Goal: Information Seeking & Learning: Find specific fact

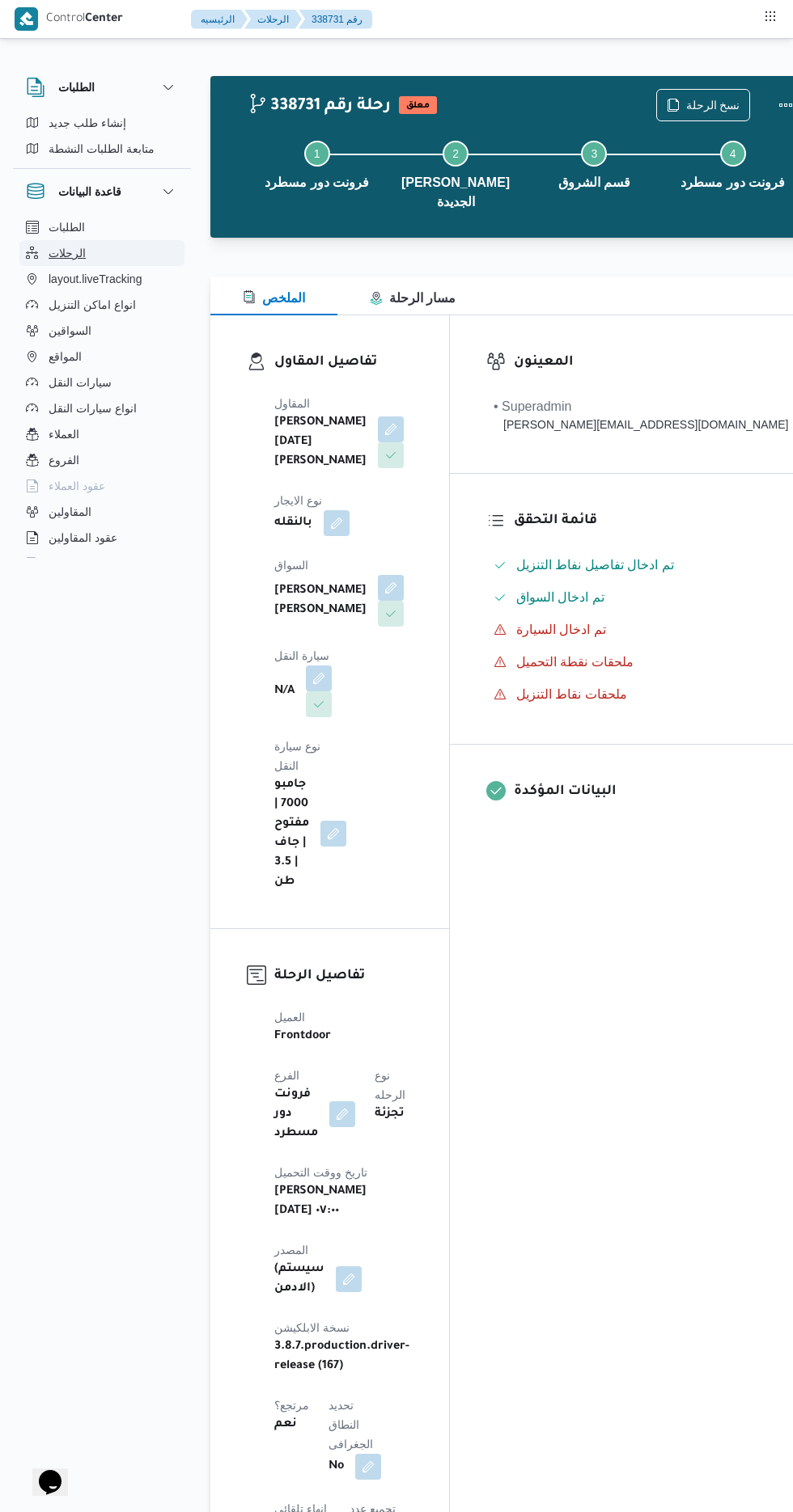
click at [74, 244] on span "الرحلات" at bounding box center [66, 252] width 37 height 19
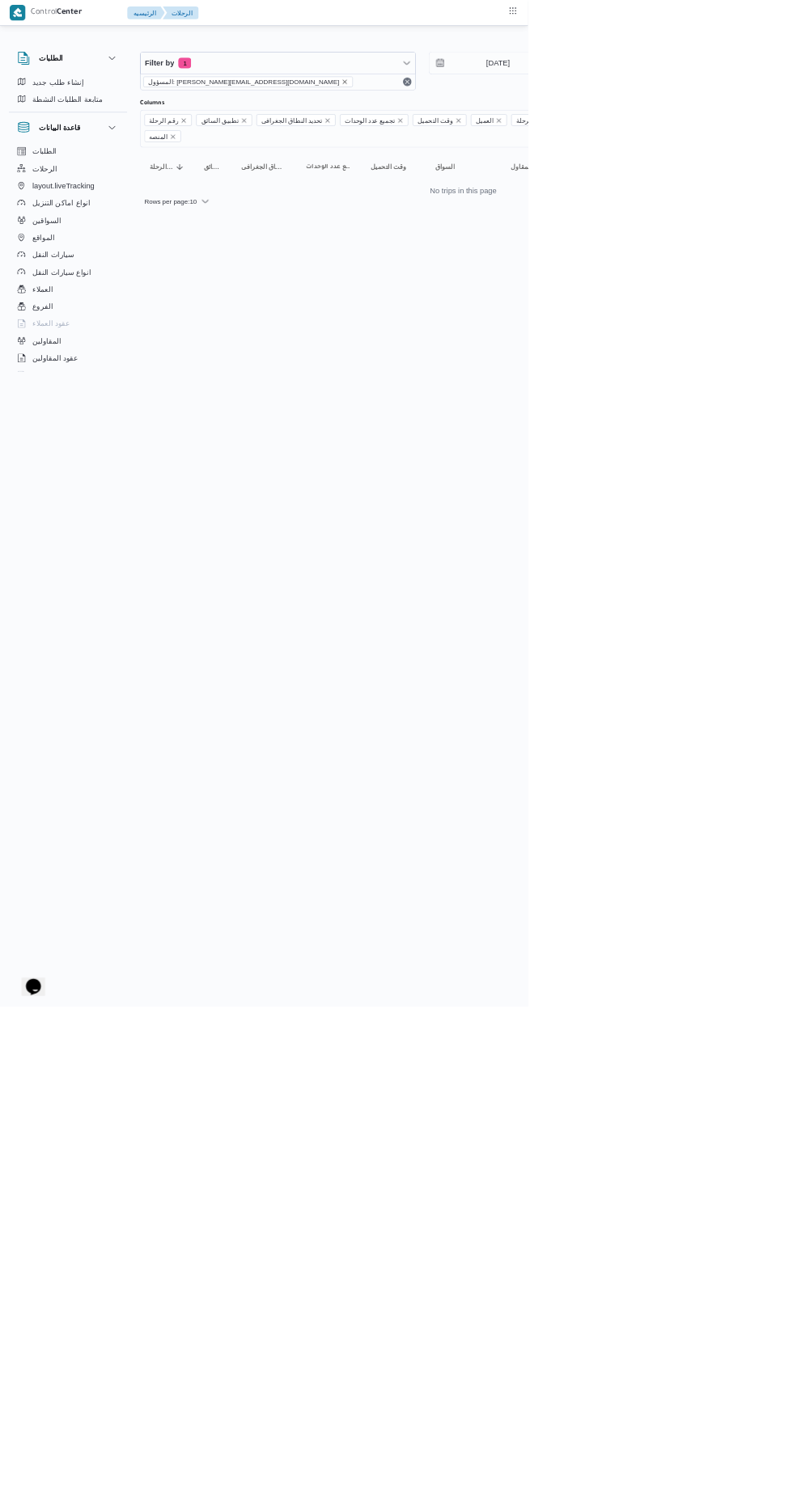
click at [514, 122] on icon "remove selected entity" at bounding box center [517, 122] width 6 height 6
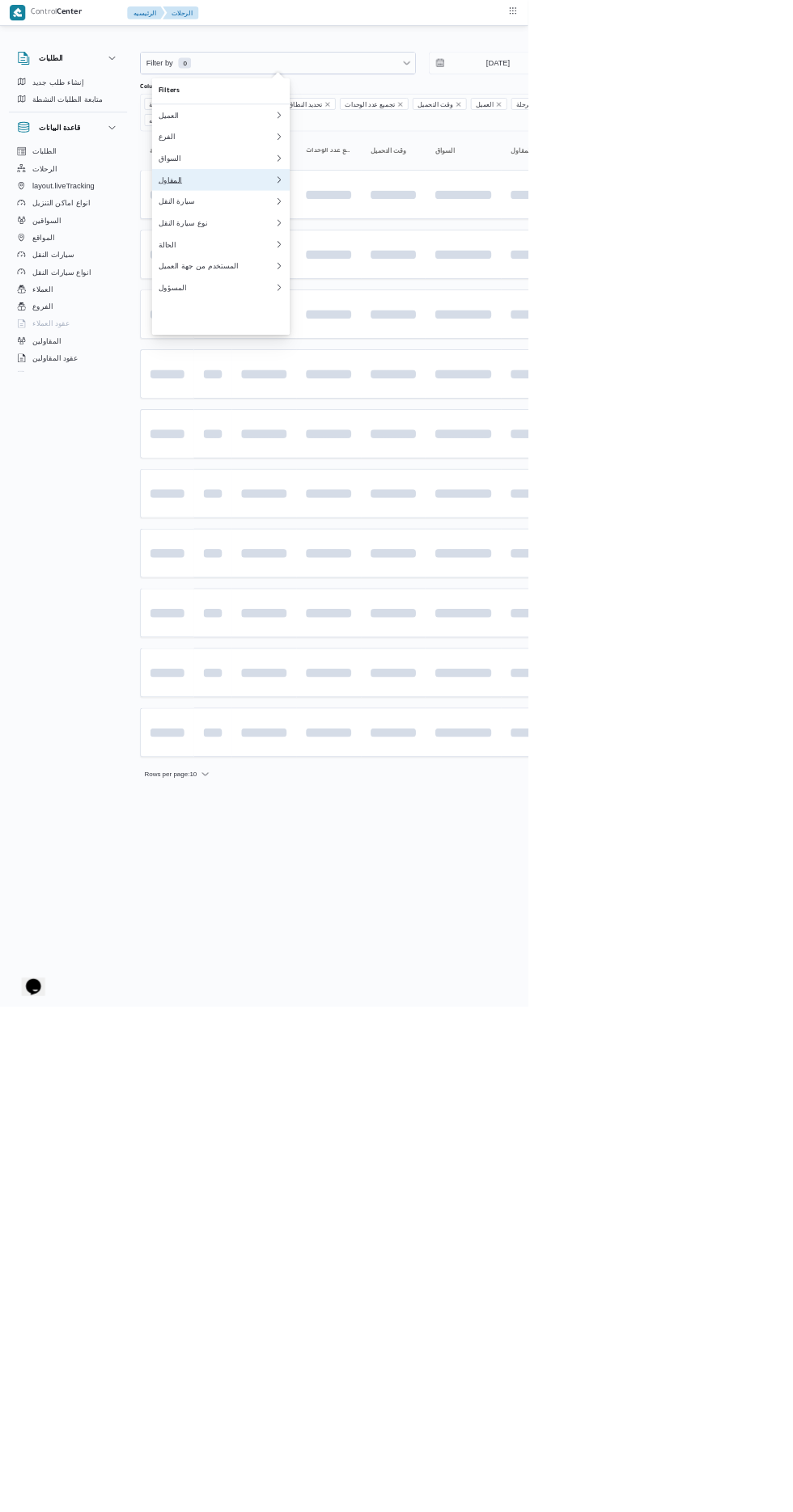
click at [262, 280] on button "المقاول" at bounding box center [331, 270] width 207 height 33
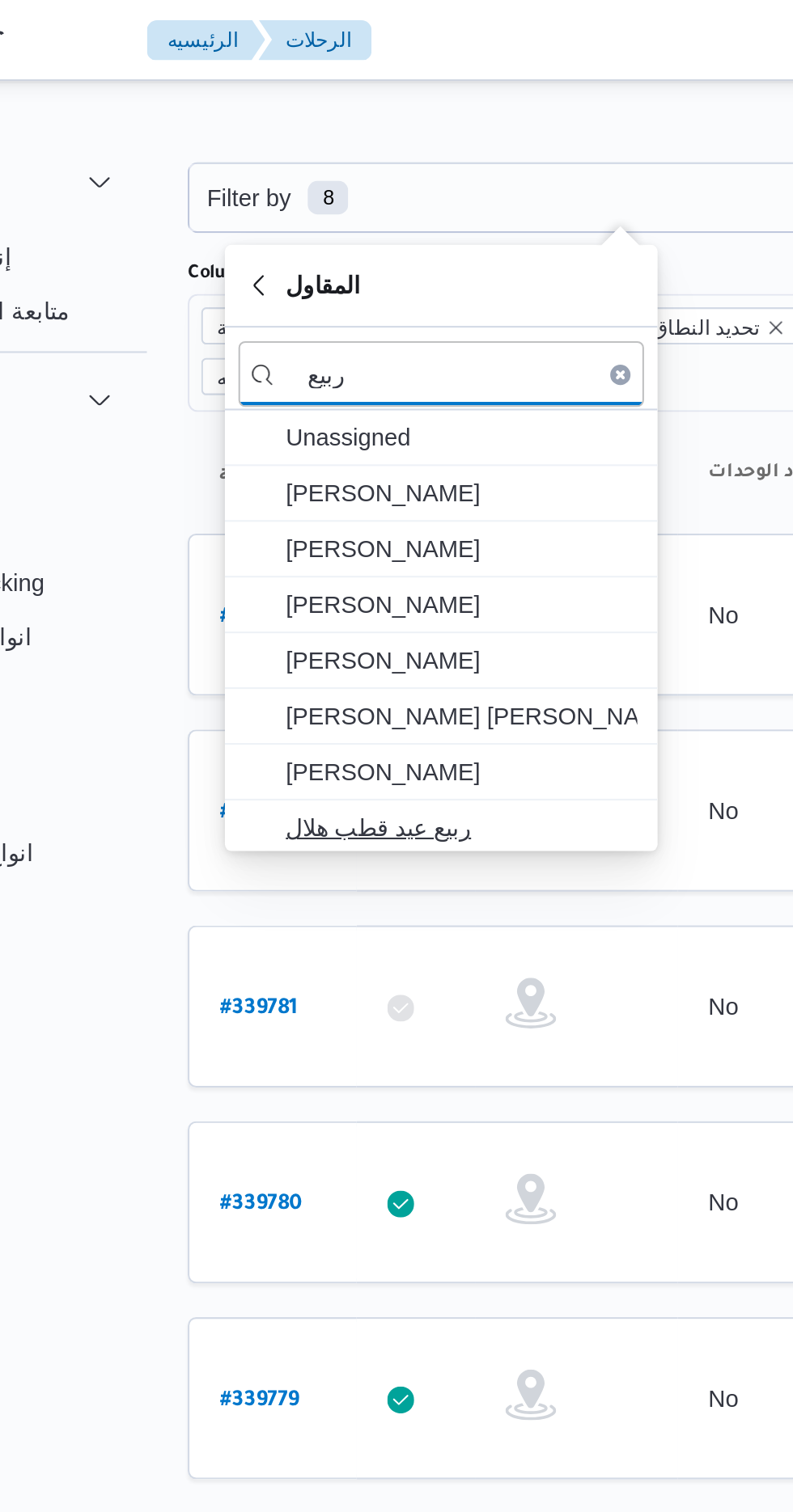
type input "ربيع"
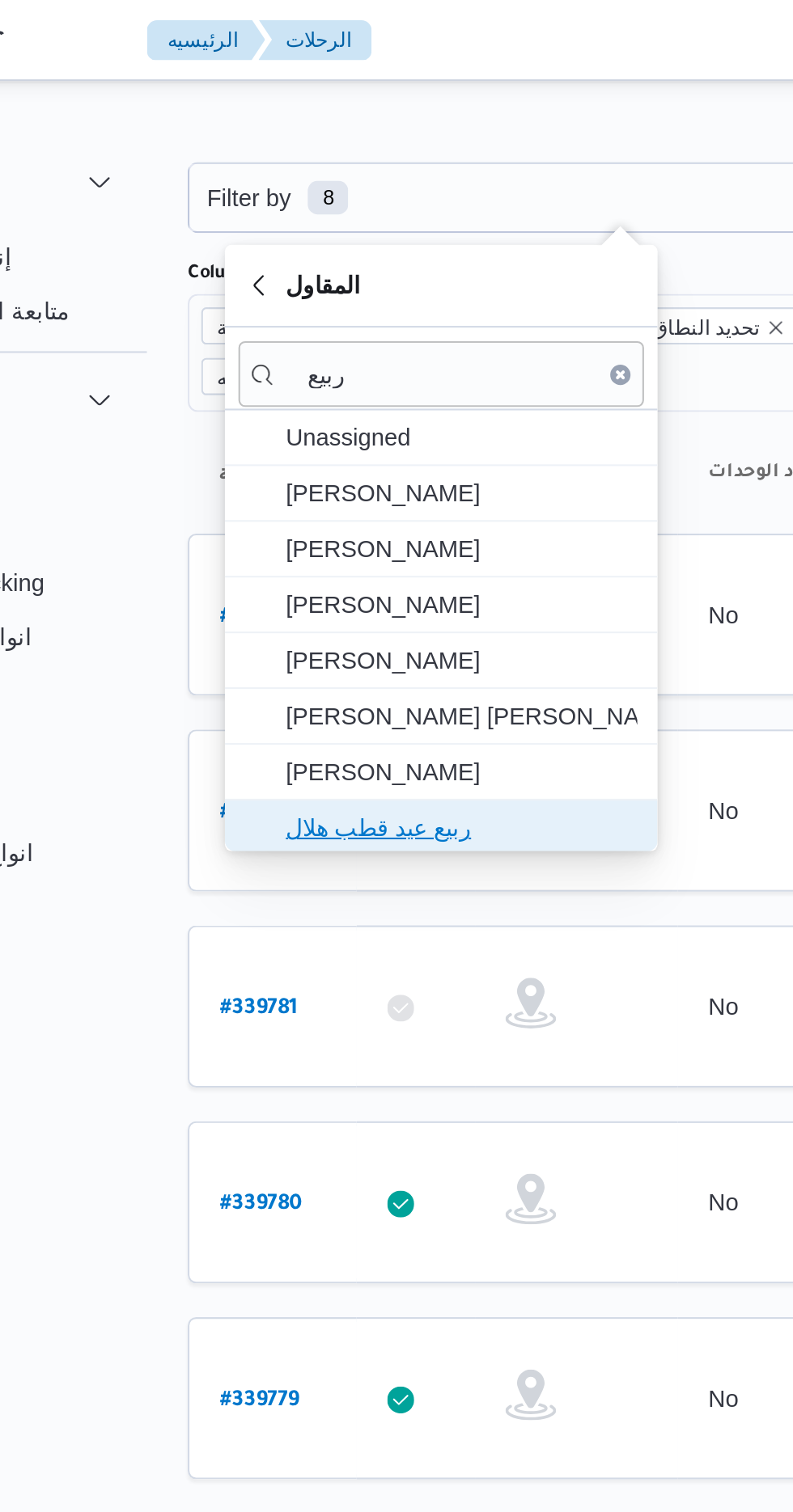
click at [279, 392] on span "ربيع عيد قطب هلال" at bounding box center [341, 395] width 168 height 19
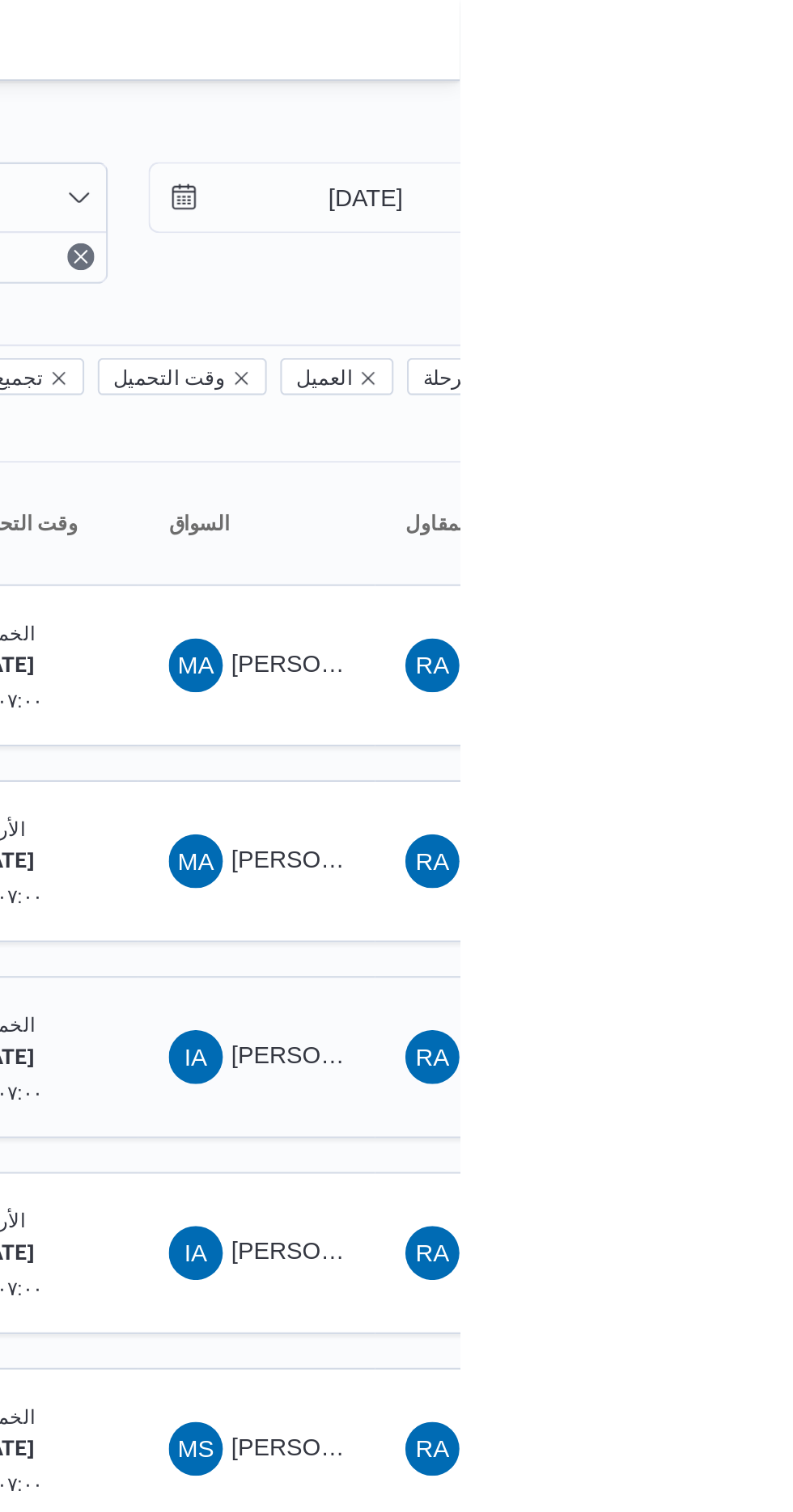
click at [704, 499] on span "ابراهيم عاطف ابراهيم الابيدي" at bounding box center [729, 505] width 93 height 13
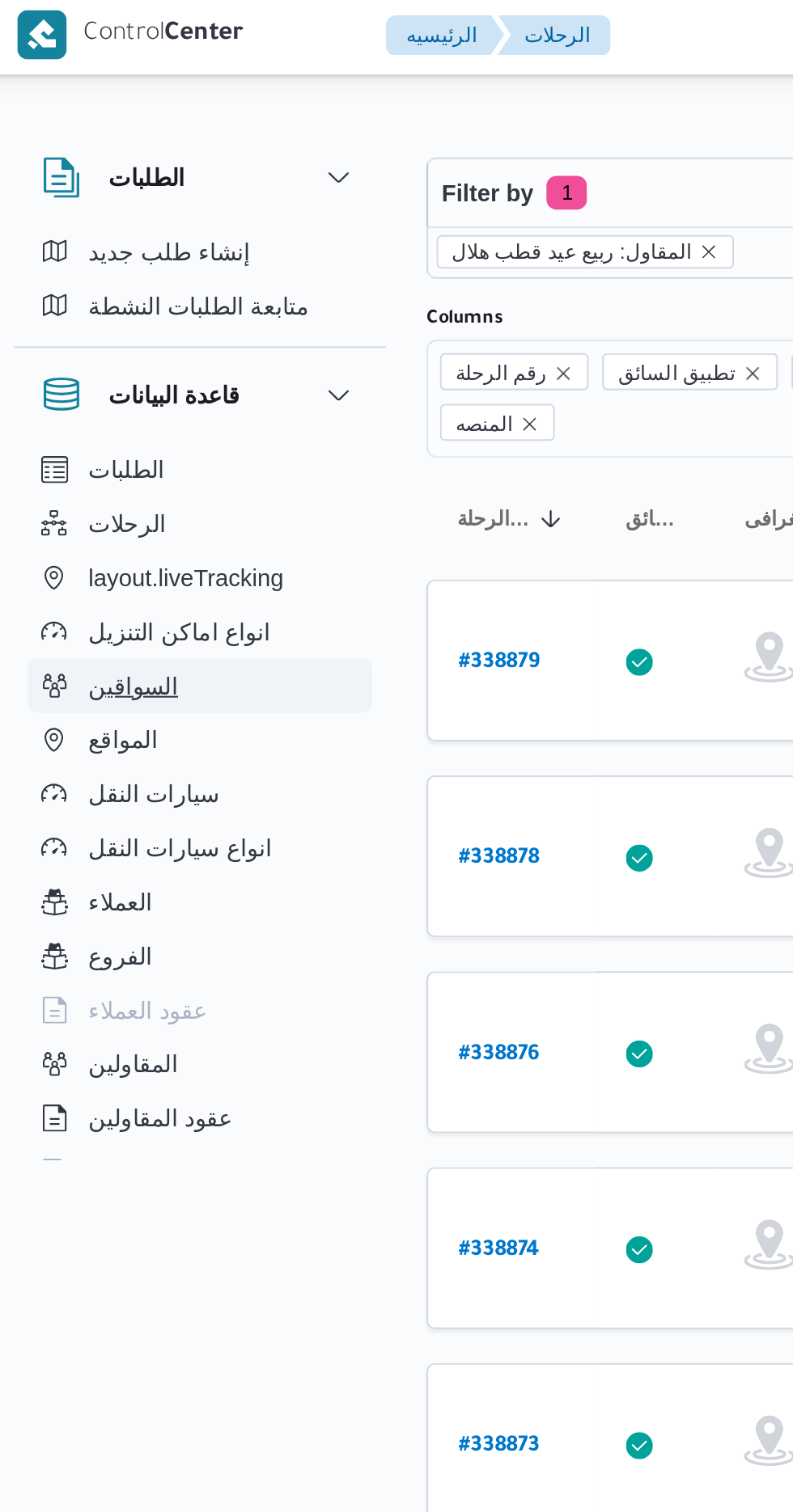
click at [65, 327] on span "السواقين" at bounding box center [69, 330] width 43 height 19
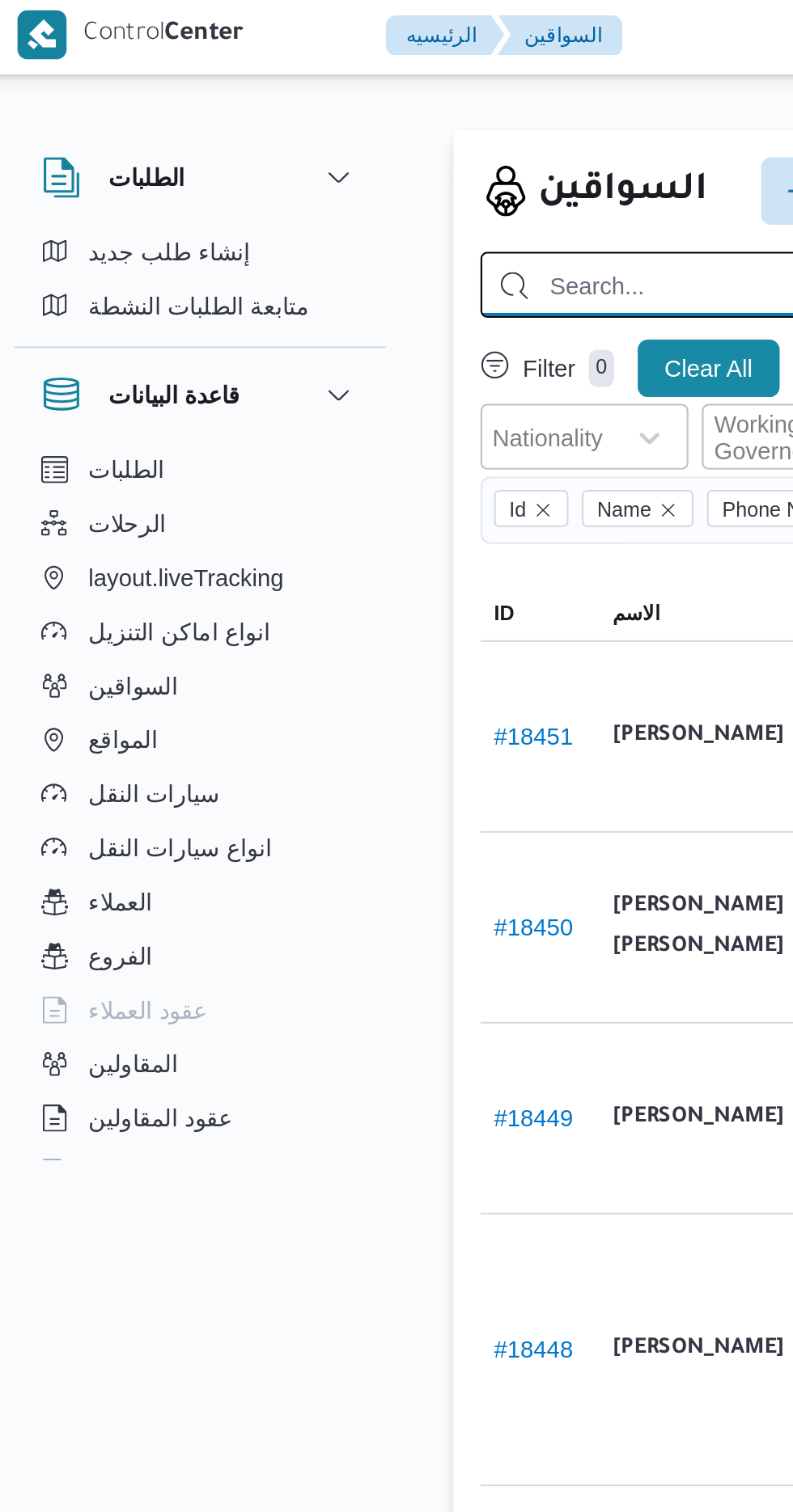
click at [289, 140] on input "search" at bounding box center [577, 139] width 682 height 32
type input "ابراهيم عاطف ابراهيم"
